Goal: Task Accomplishment & Management: Use online tool/utility

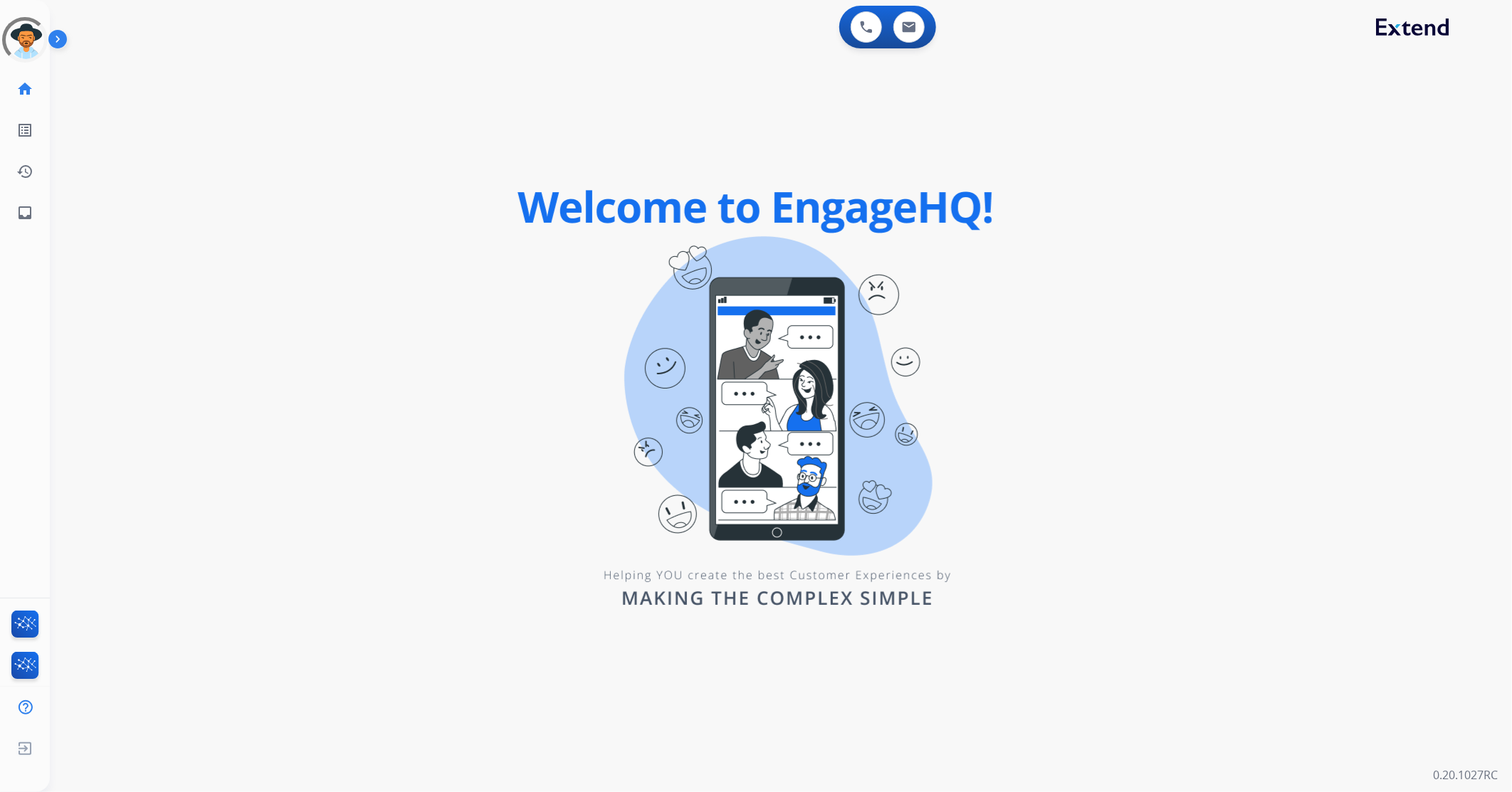
click at [343, 44] on div "0 Voice Interactions 0 Email Interactions" at bounding box center [772, 28] width 1411 height 45
click at [18, 37] on div at bounding box center [25, 39] width 57 height 57
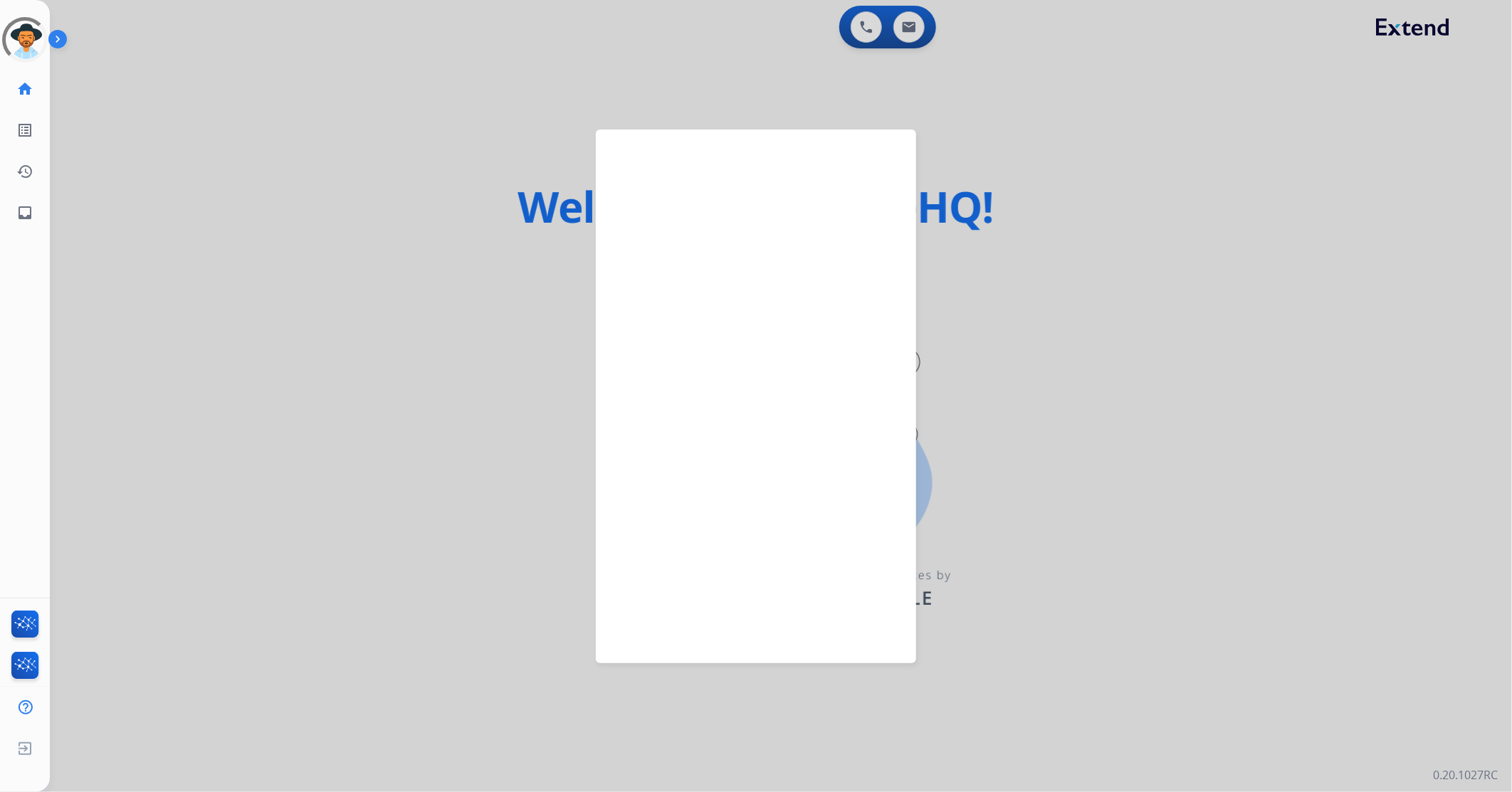
click at [567, 64] on div at bounding box center [756, 396] width 1512 height 792
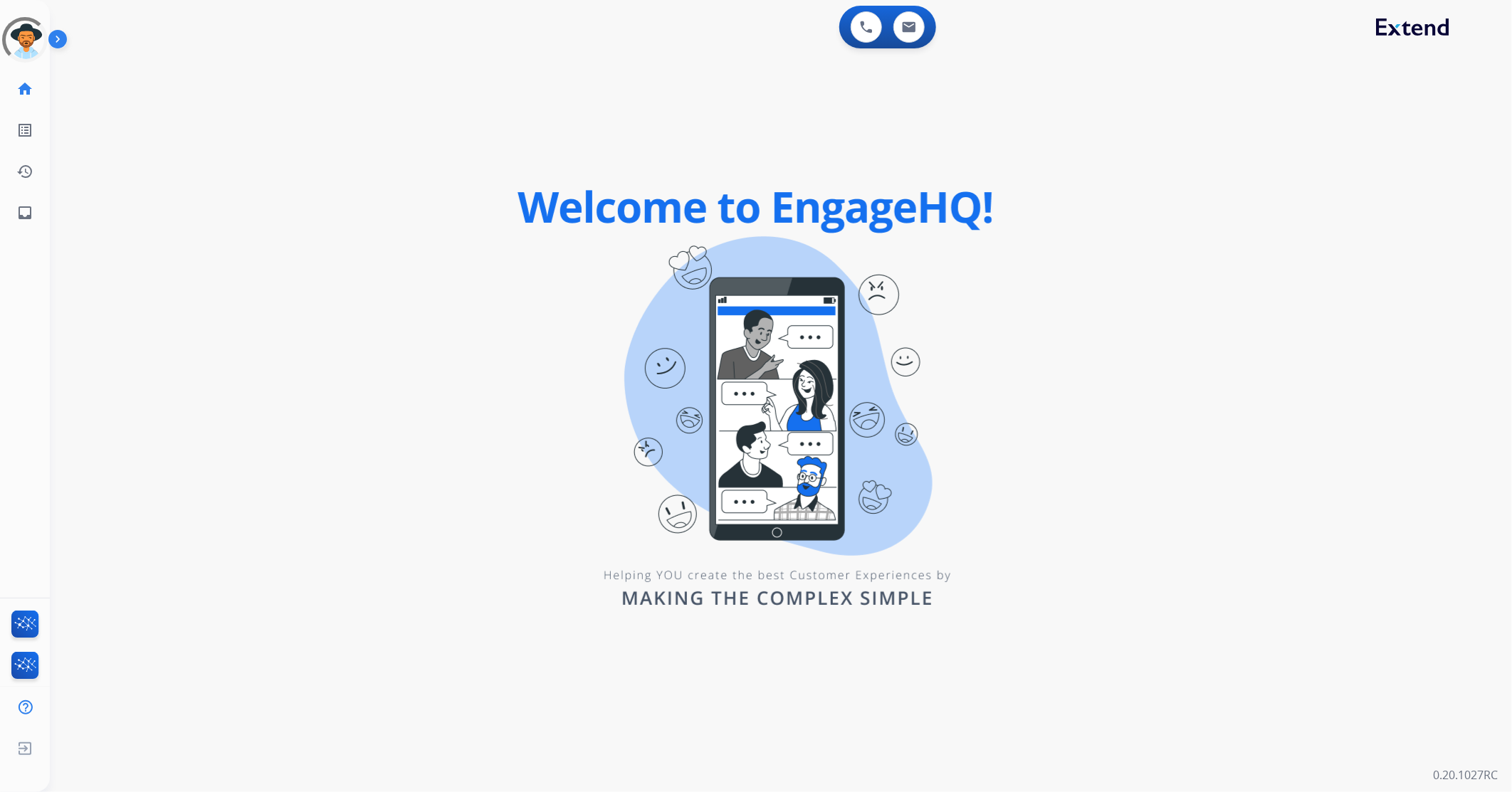
drag, startPoint x: 24, startPoint y: 37, endPoint x: 61, endPoint y: 48, distance: 38.6
click at [24, 37] on div at bounding box center [25, 39] width 45 height 45
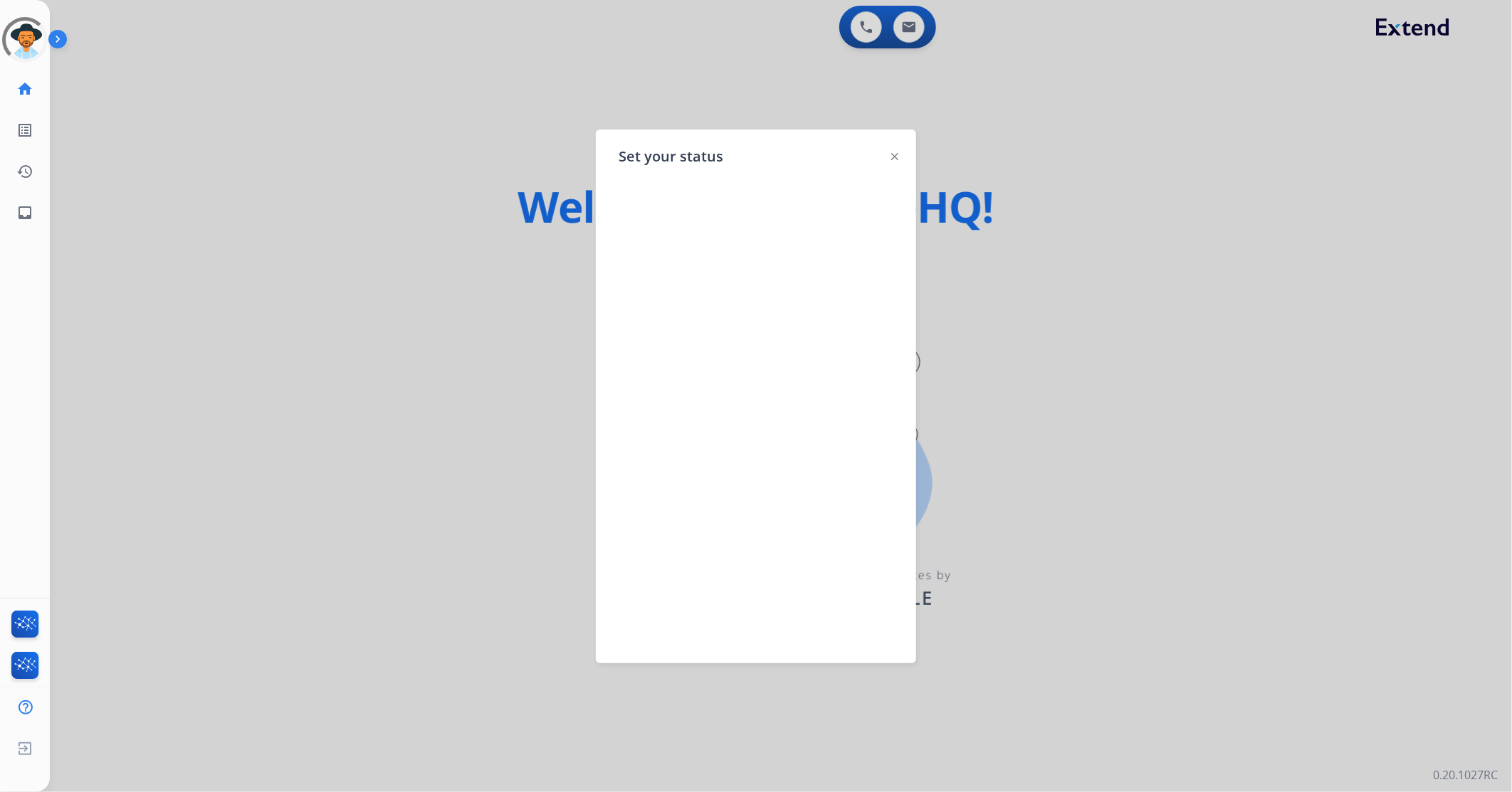
drag, startPoint x: 381, startPoint y: 39, endPoint x: 368, endPoint y: 43, distance: 13.6
click at [381, 39] on div at bounding box center [756, 396] width 1512 height 792
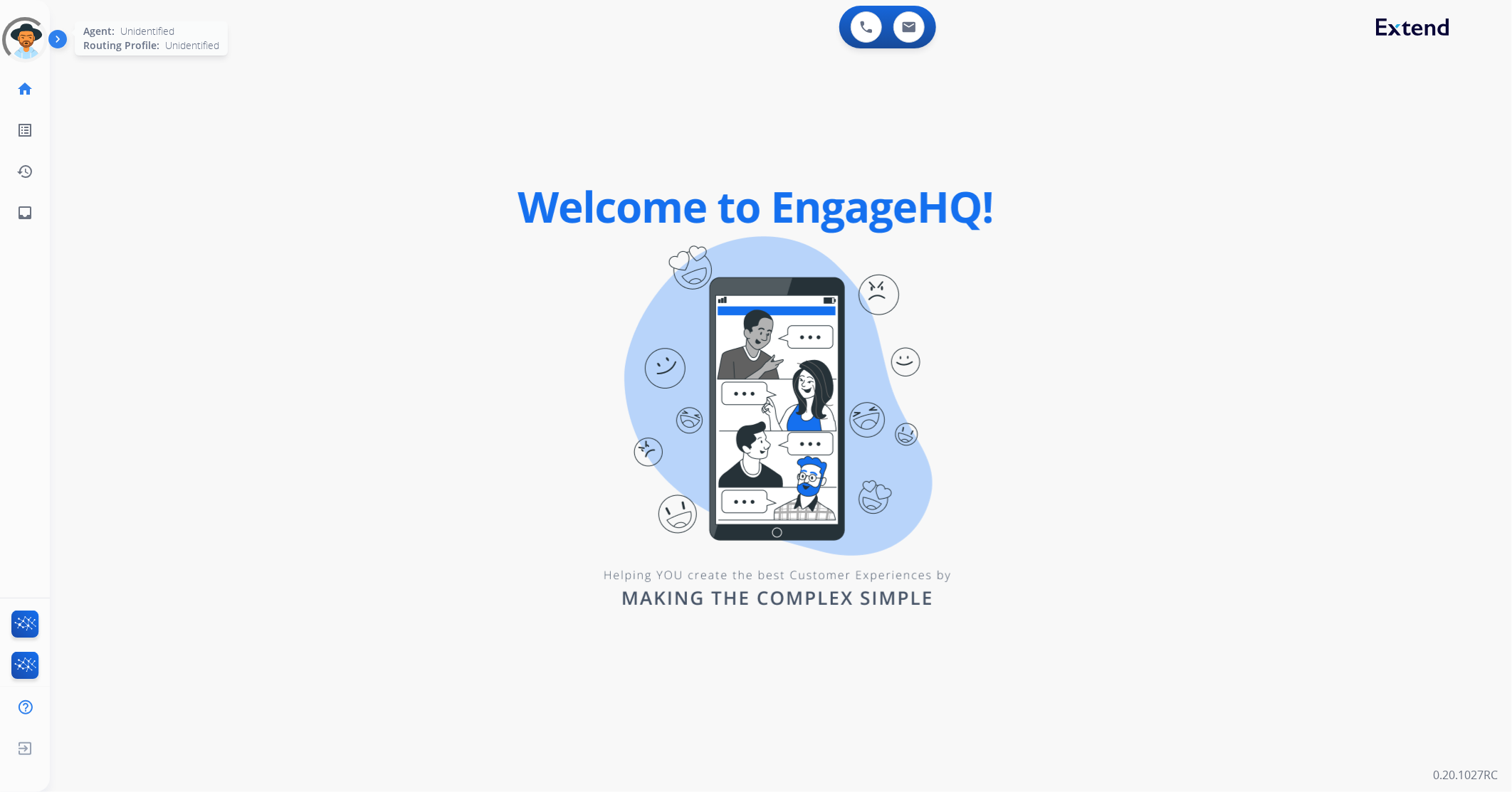
click at [2, 37] on div at bounding box center [25, 39] width 57 height 57
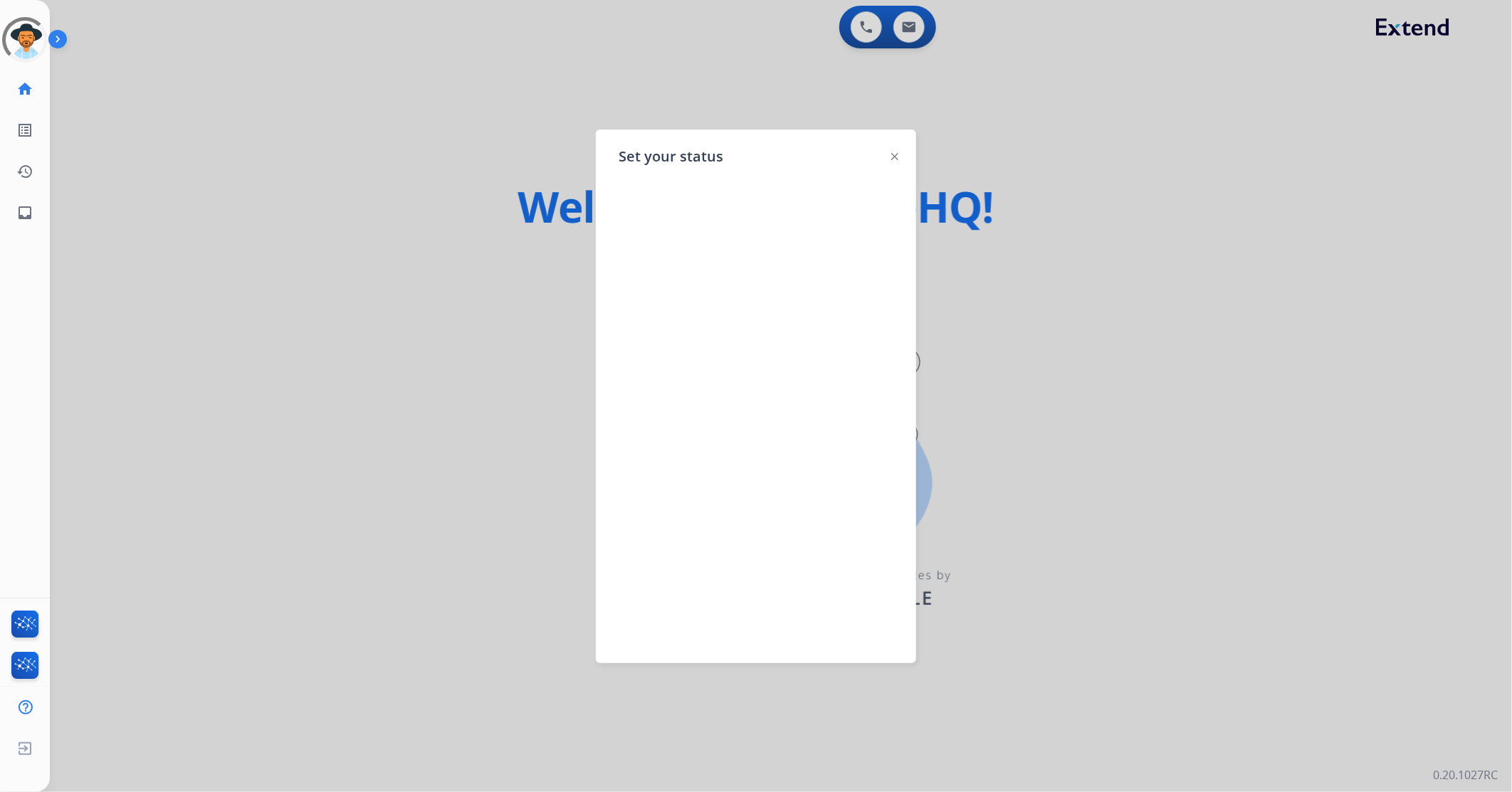
drag, startPoint x: 484, startPoint y: 103, endPoint x: 365, endPoint y: 92, distance: 119.5
click at [481, 103] on div at bounding box center [756, 396] width 1512 height 792
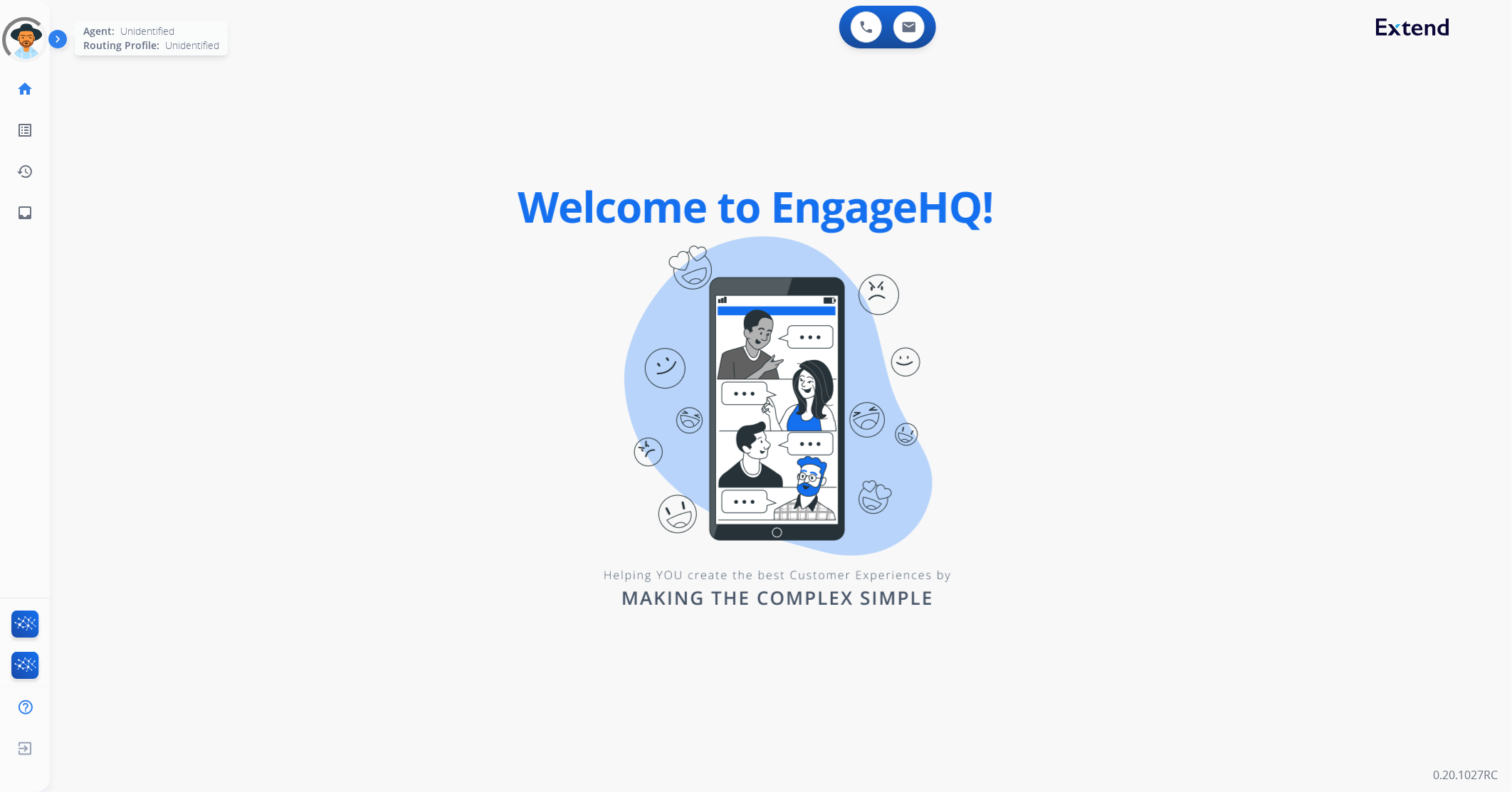
click at [24, 27] on div at bounding box center [25, 40] width 63 height 63
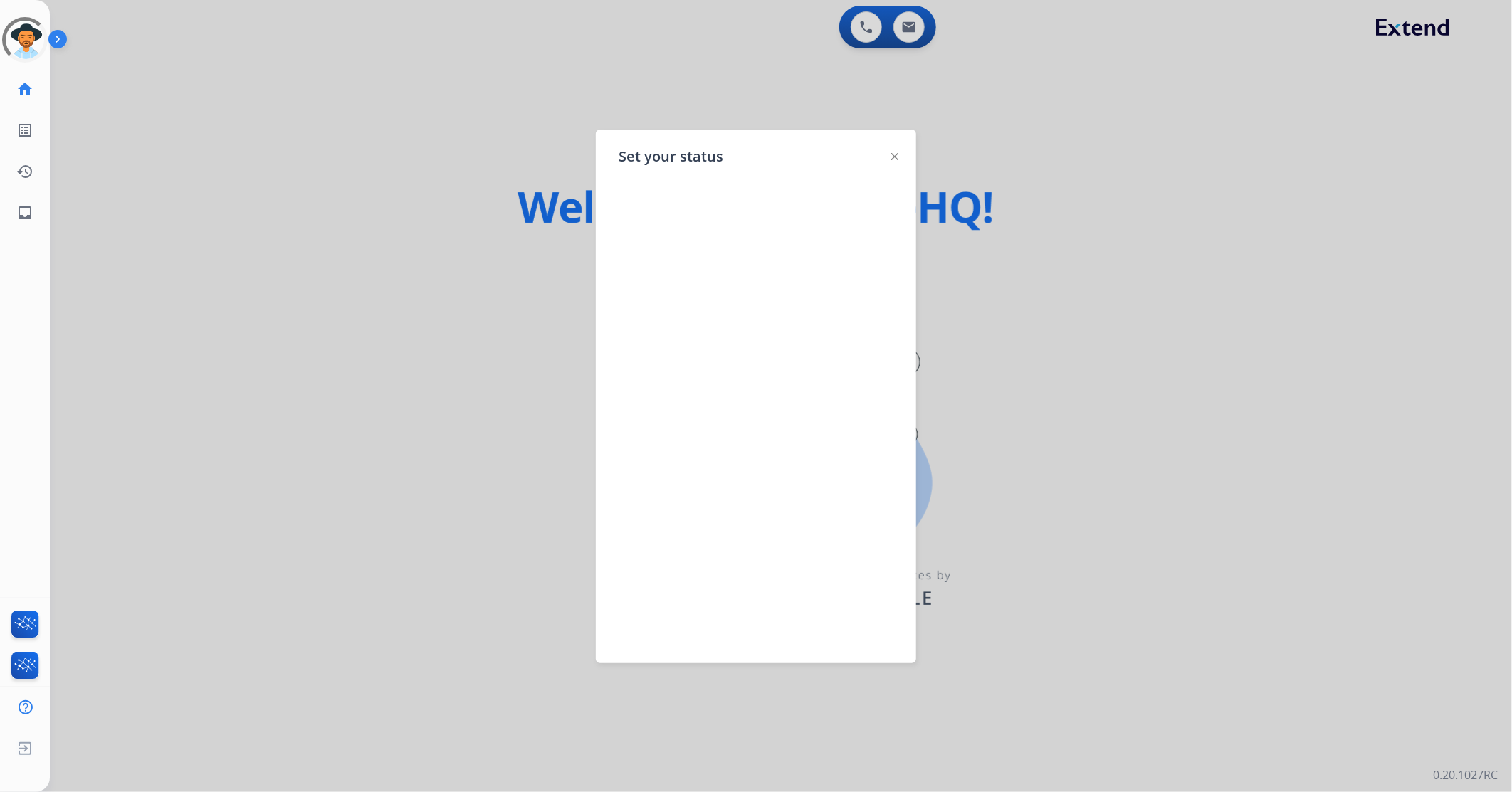
click at [572, 44] on div at bounding box center [756, 396] width 1512 height 792
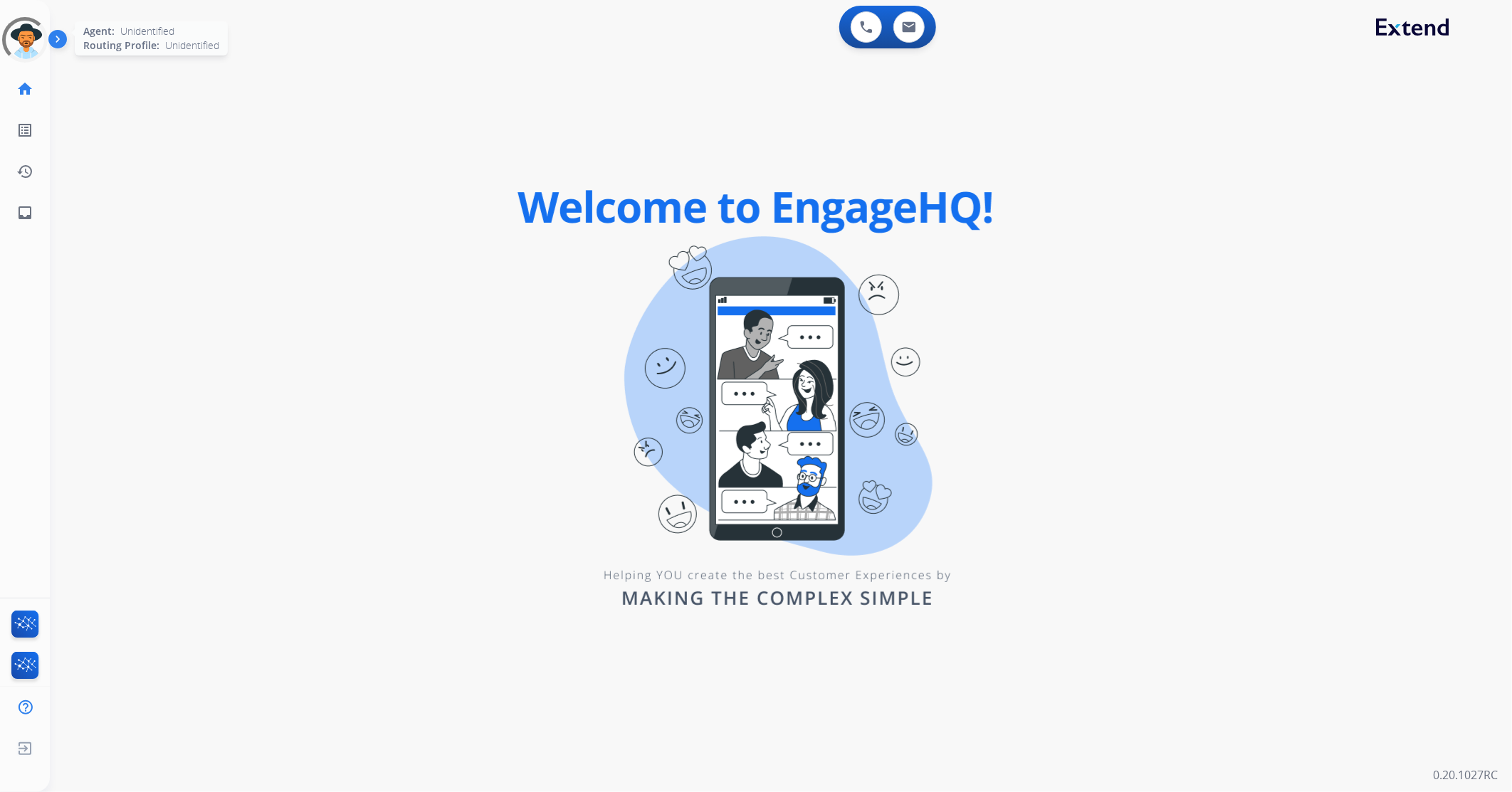
click at [29, 37] on div at bounding box center [25, 39] width 45 height 45
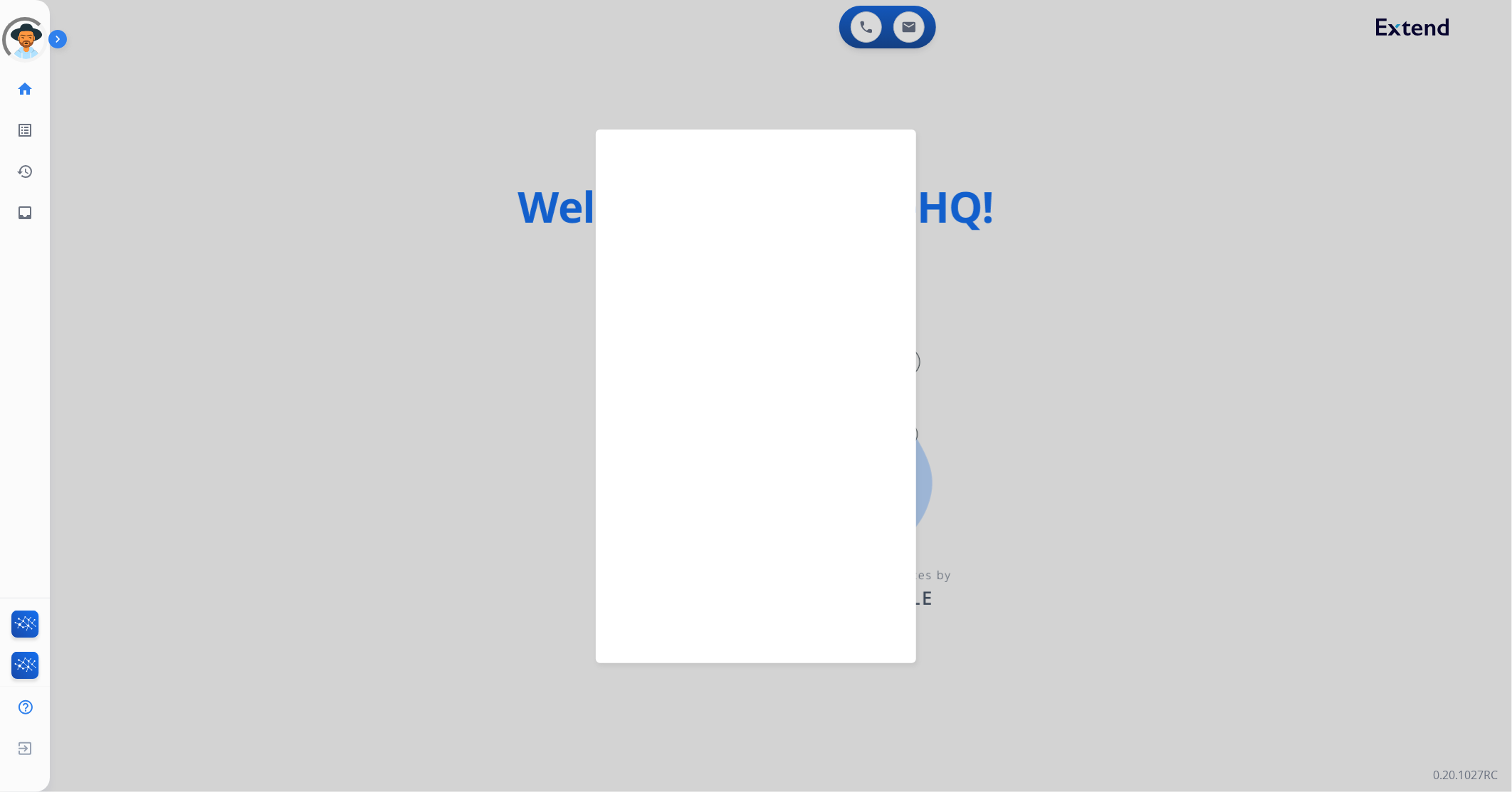
click at [516, 46] on div at bounding box center [756, 396] width 1512 height 792
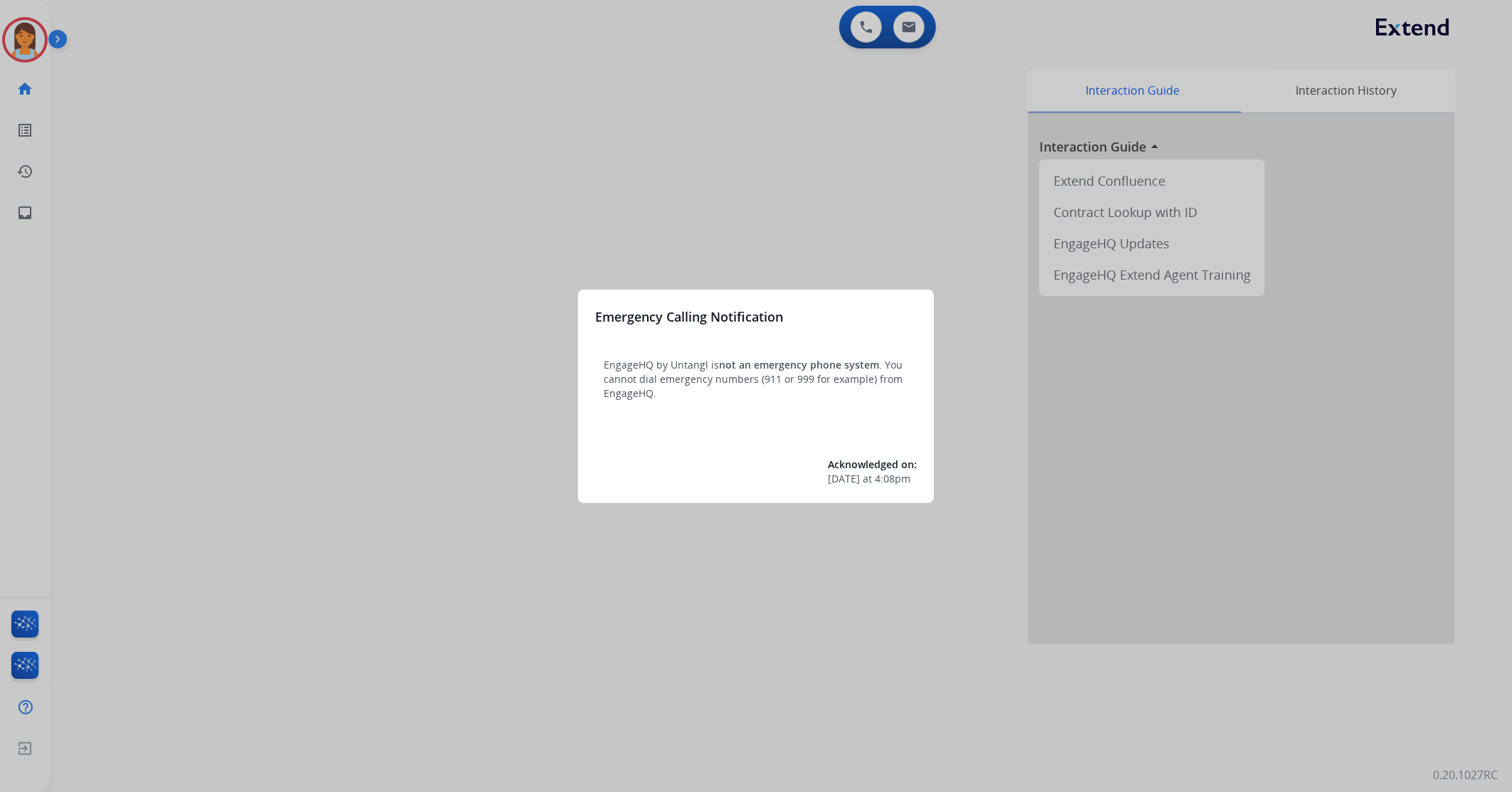
click at [365, 64] on div at bounding box center [756, 396] width 1512 height 792
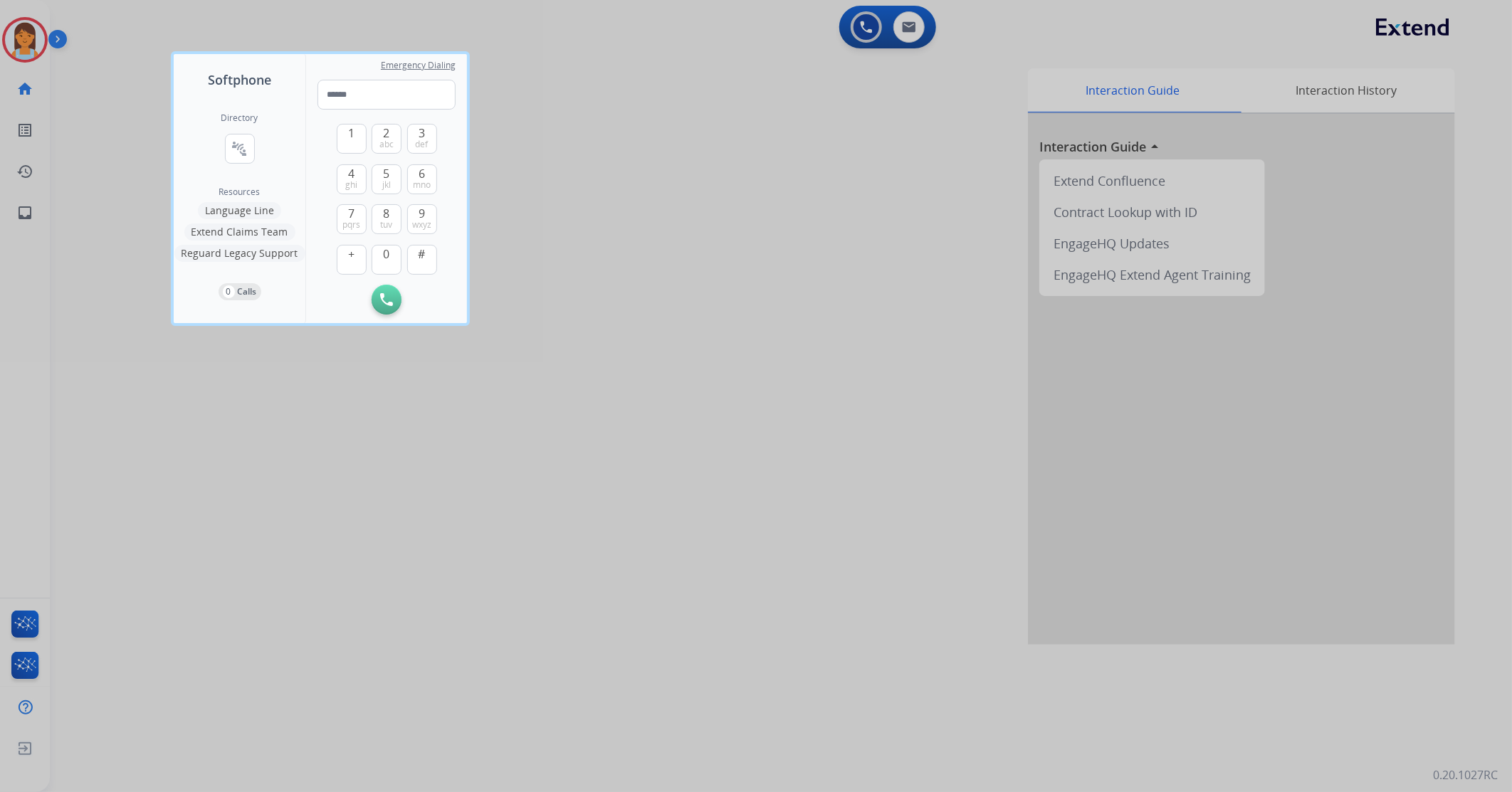
click at [390, 46] on div at bounding box center [756, 396] width 1512 height 792
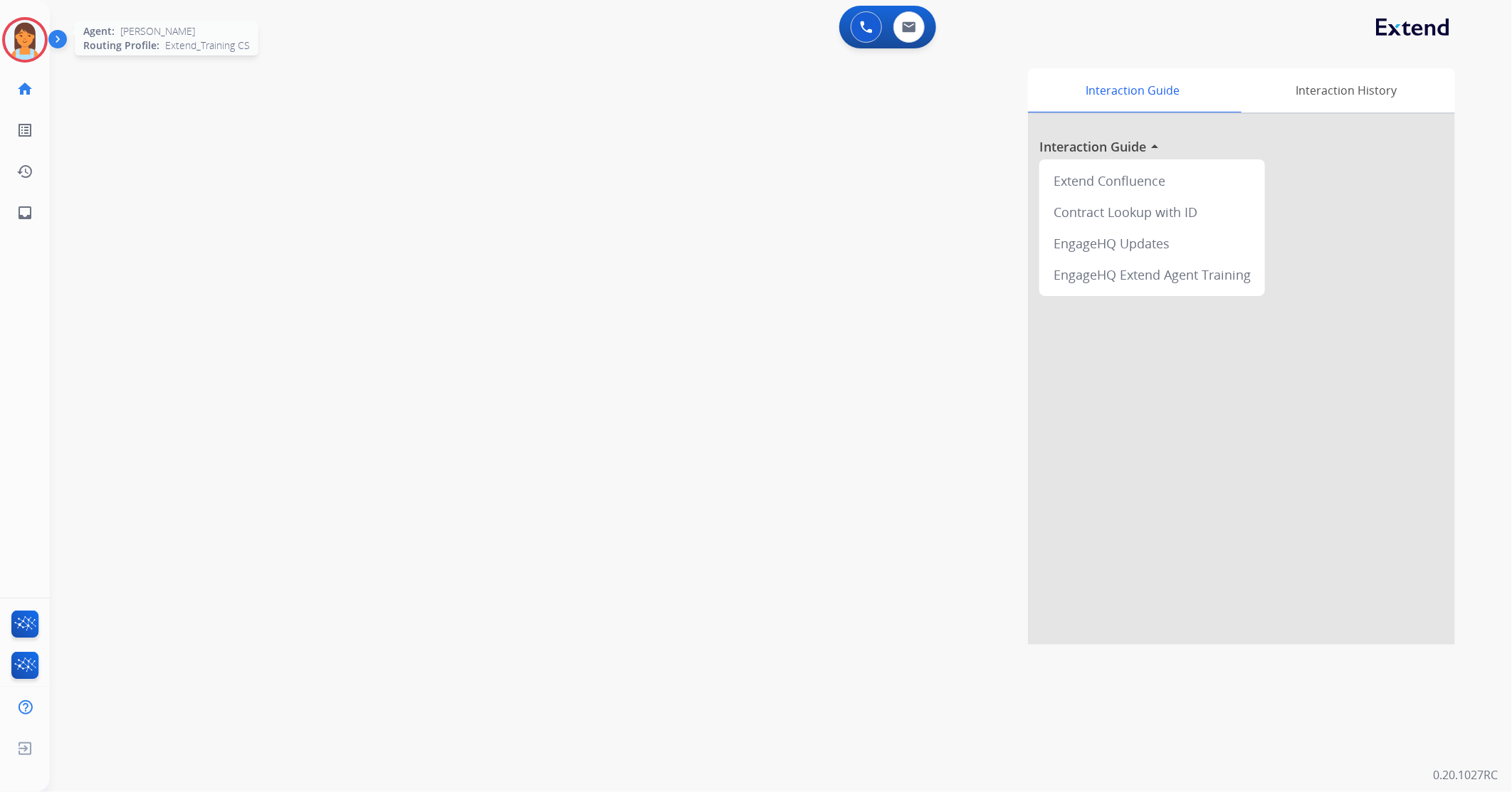
click at [37, 45] on img at bounding box center [25, 40] width 40 height 40
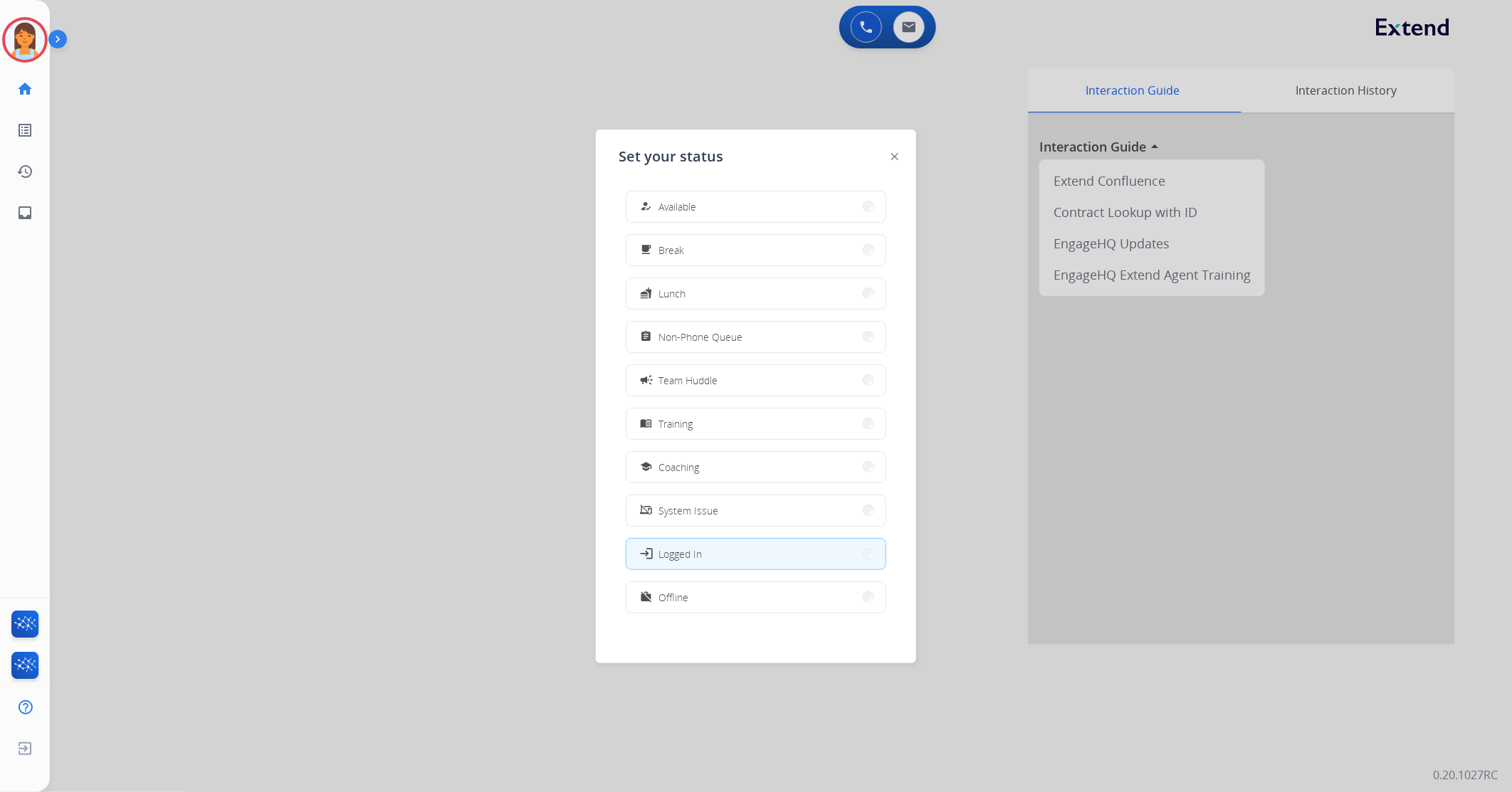
scroll to position [3, 0]
click at [780, 594] on button "work_off Offline" at bounding box center [756, 594] width 259 height 30
